Goal: Information Seeking & Learning: Learn about a topic

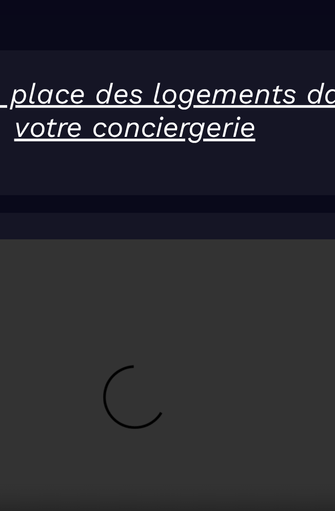
scroll to position [30, 0]
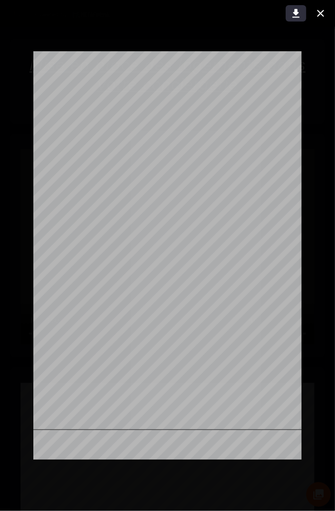
click at [296, 13] on icon at bounding box center [295, 13] width 7 height 9
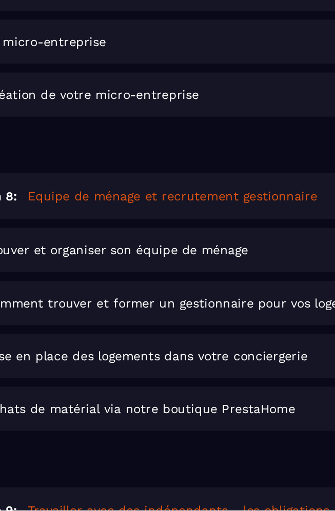
scroll to position [1034, 0]
click at [187, 439] on div "Achats de matérial via notre boutique PrestaHome Lire" at bounding box center [181, 452] width 287 height 26
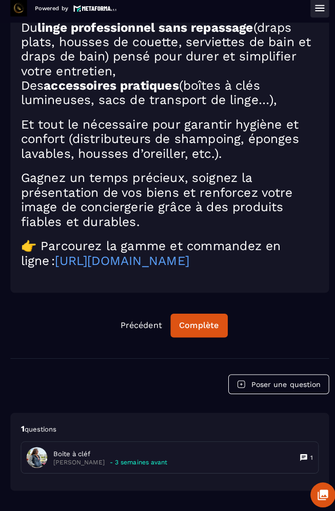
scroll to position [356, 0]
click at [187, 271] on link "[URL][DOMAIN_NAME]" at bounding box center [120, 263] width 132 height 14
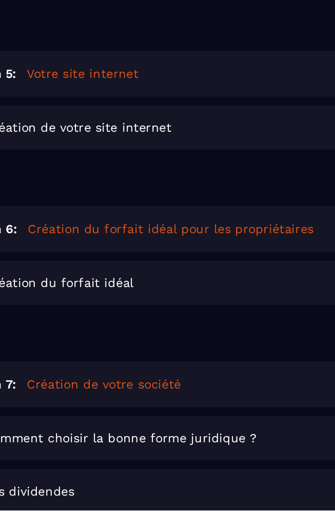
scroll to position [649, 0]
click at [162, 366] on div "Création du forfait idéal Lire" at bounding box center [181, 379] width 287 height 26
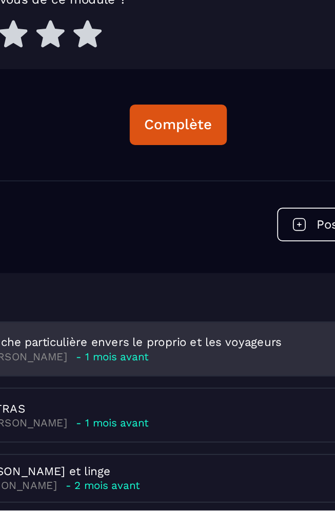
click at [171, 418] on div "[PERSON_NAME] - 1 mois avant" at bounding box center [140, 422] width 175 height 8
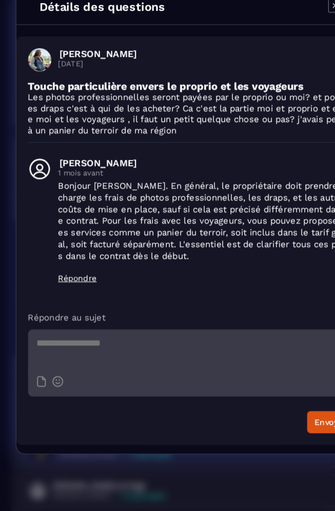
scroll to position [59, 0]
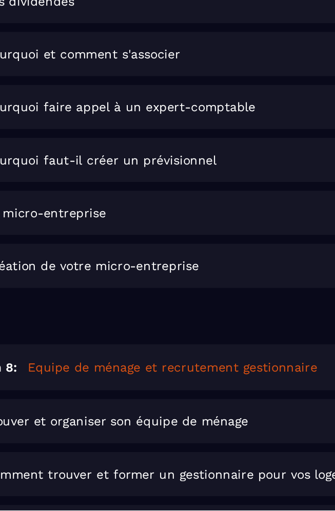
scroll to position [935, 0]
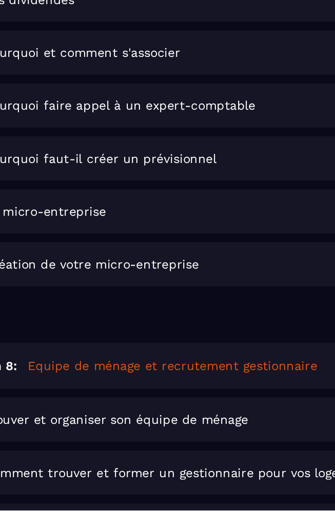
click at [207, 485] on span "Comment trouver et former un gestionnaire pour vos logements" at bounding box center [169, 489] width 228 height 8
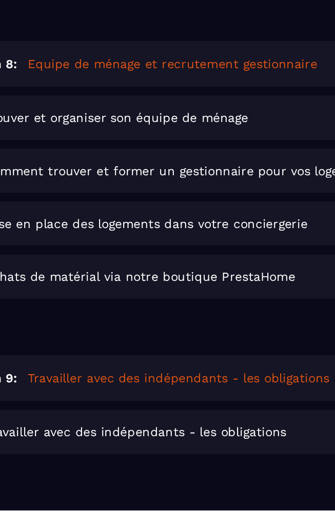
click at [168, 461] on span "Travailler avec des indépendants - les obligations" at bounding box center [142, 465] width 175 height 8
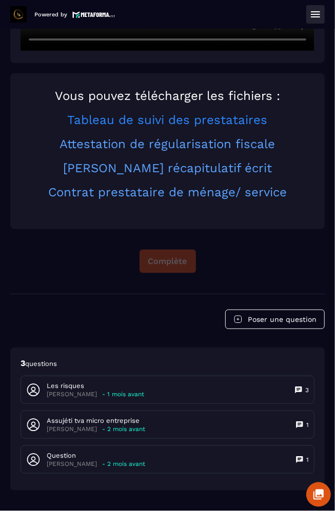
click at [266, 127] on link "Tableau de suivi des prestataires" at bounding box center [168, 120] width 200 height 14
click at [248, 151] on link "Attestation de régularisation fiscale" at bounding box center [167, 144] width 215 height 14
click at [253, 175] on link "[PERSON_NAME] récapitulatif écrit" at bounding box center [167, 168] width 209 height 14
click at [232, 199] on link "Contrat prestataire de ménage/ service" at bounding box center [167, 192] width 238 height 14
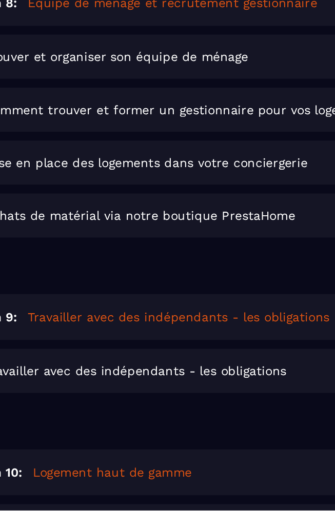
scroll to position [1150, 0]
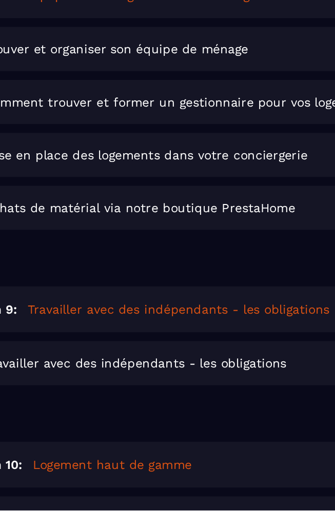
click at [197, 503] on div "Logement haut de gamme Lire" at bounding box center [181, 516] width 287 height 26
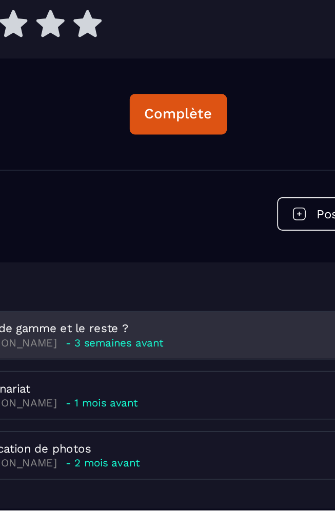
click at [160, 397] on div "haut de gamme et le reste ? [PERSON_NAME] - 3 semaines avant 2" at bounding box center [167, 409] width 293 height 27
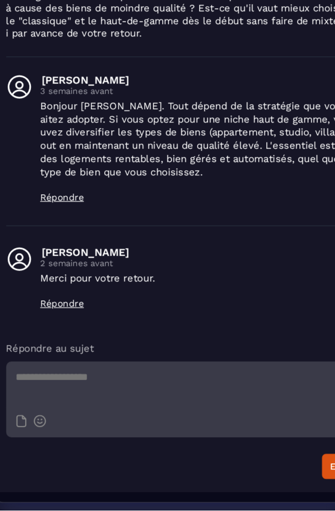
scroll to position [120, 0]
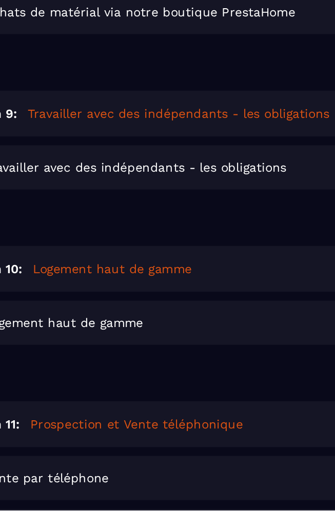
scroll to position [1265, 0]
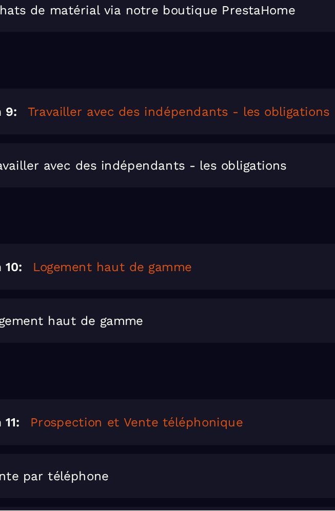
click at [180, 478] on div "Vente par téléphone Lire" at bounding box center [181, 491] width 287 height 26
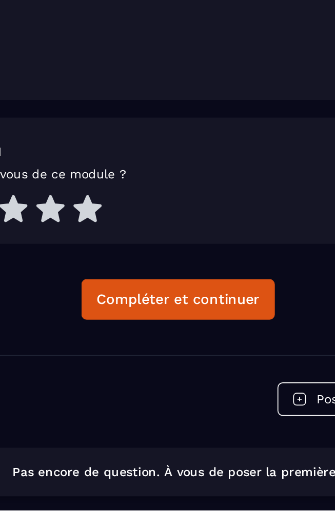
scroll to position [82, 0]
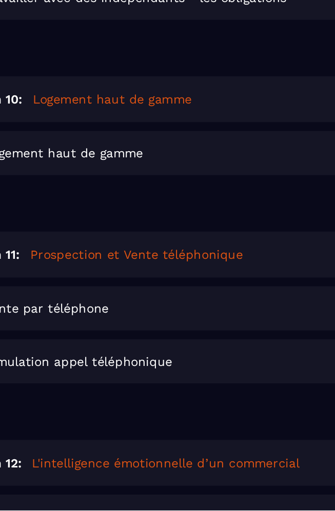
scroll to position [1362, 0]
click at [144, 412] on div "Simulation appel téléphonique Lire" at bounding box center [181, 425] width 287 height 26
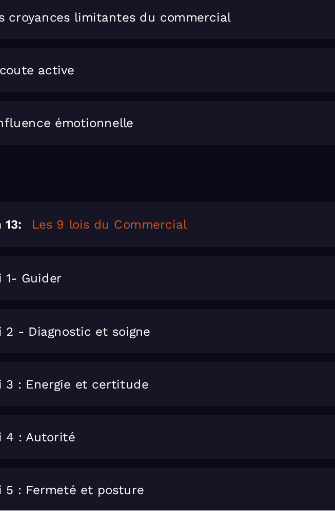
scroll to position [1652, 0]
click at [128, 364] on div "Loi 1- Guider Lire" at bounding box center [181, 377] width 287 height 26
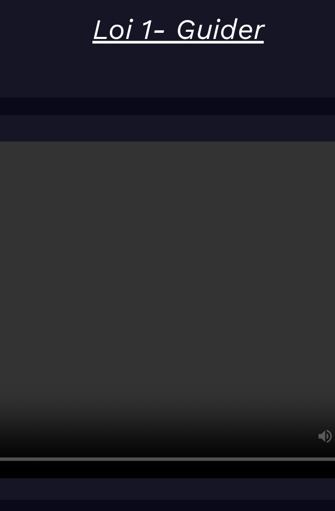
scroll to position [30, 0]
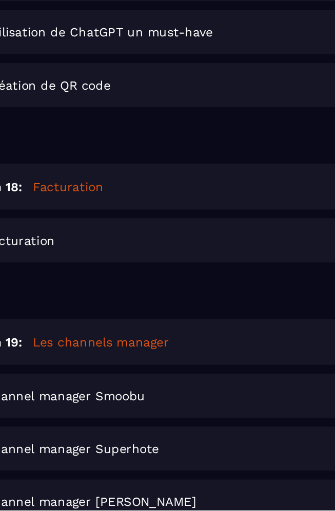
scroll to position [2590, 0]
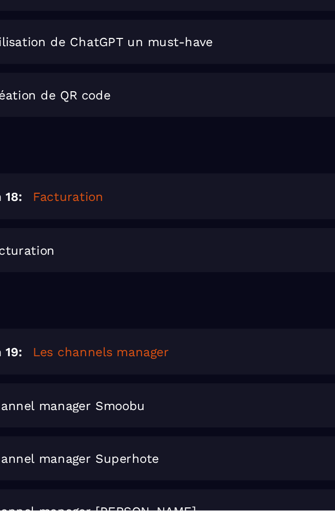
click at [161, 468] on div "Channel manager Superhote Lire" at bounding box center [181, 481] width 287 height 26
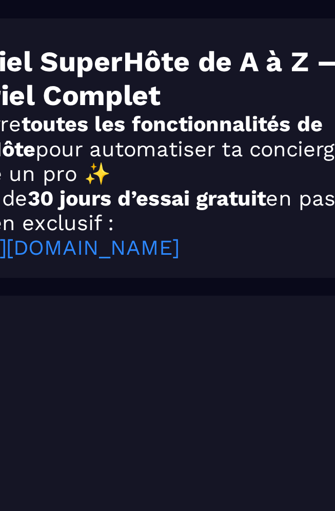
click at [168, 180] on link "[URL][DOMAIN_NAME]" at bounding box center [102, 173] width 132 height 14
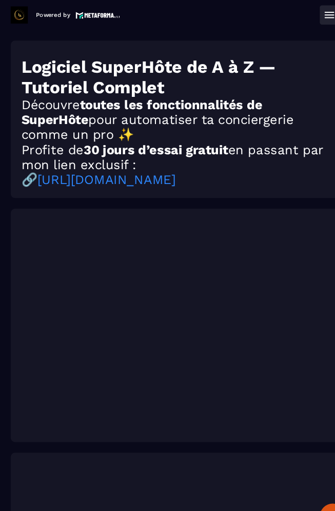
click at [168, 179] on link "[URL][DOMAIN_NAME]" at bounding box center [102, 172] width 132 height 14
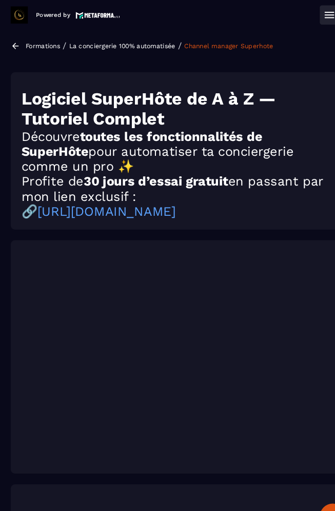
copy div "Logiciel SuperHôte de A à Z — Tutoriel Complet Découvre toutes les fonctionnali…"
